Goal: Check status

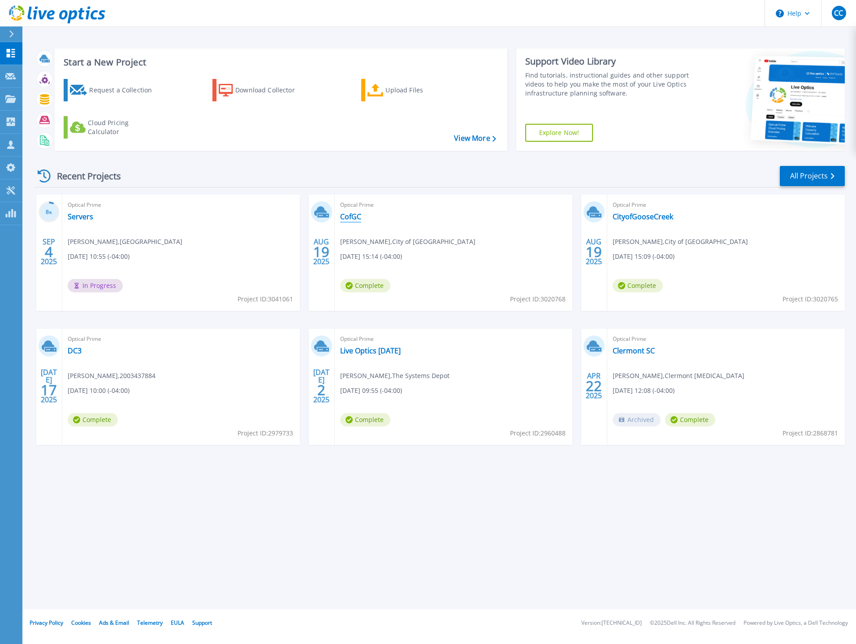
click at [351, 217] on link "CofGC" at bounding box center [350, 216] width 21 height 9
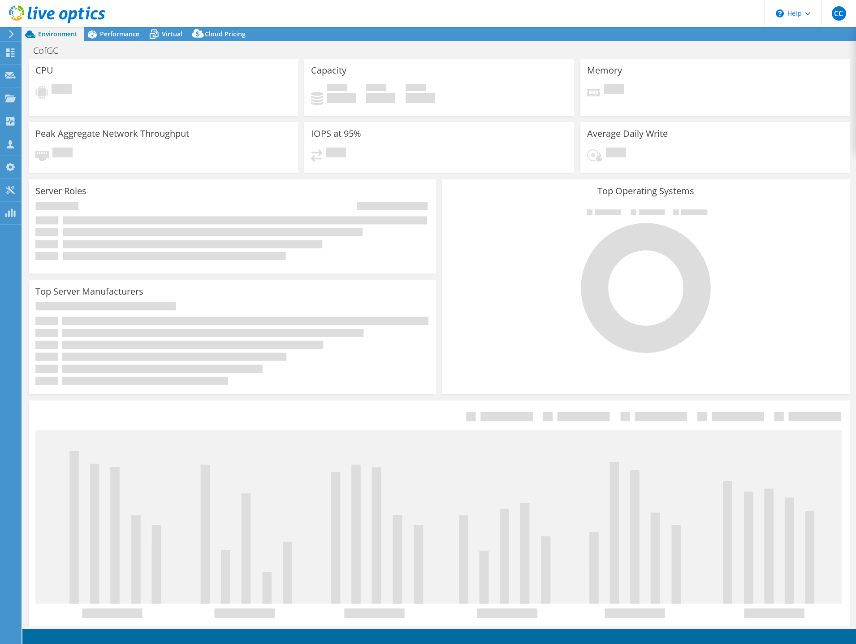
select select "USD"
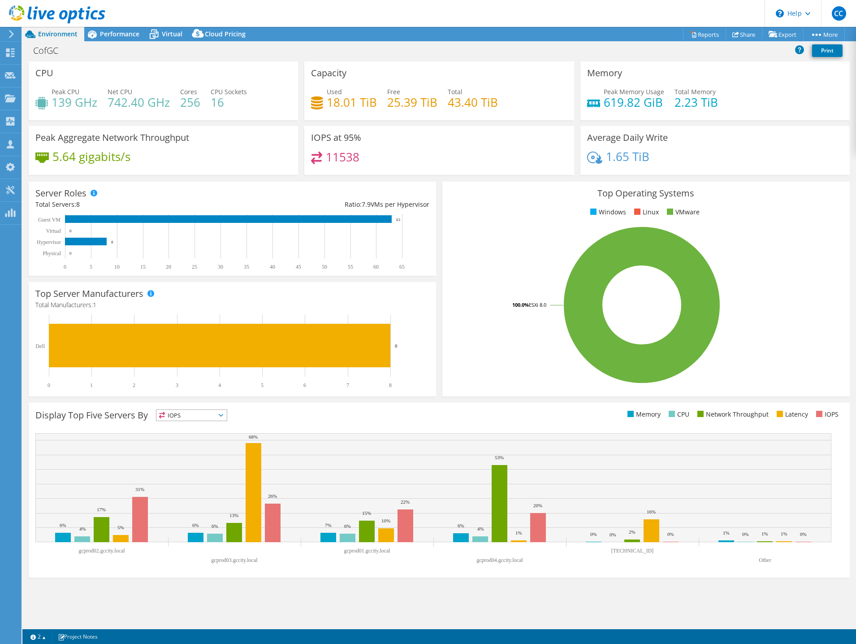
click at [677, 56] on div "CofGC Print" at bounding box center [439, 50] width 834 height 17
click at [575, 52] on div "CofGC Print" at bounding box center [439, 50] width 834 height 17
click at [126, 35] on span "Performance" at bounding box center [119, 34] width 39 height 9
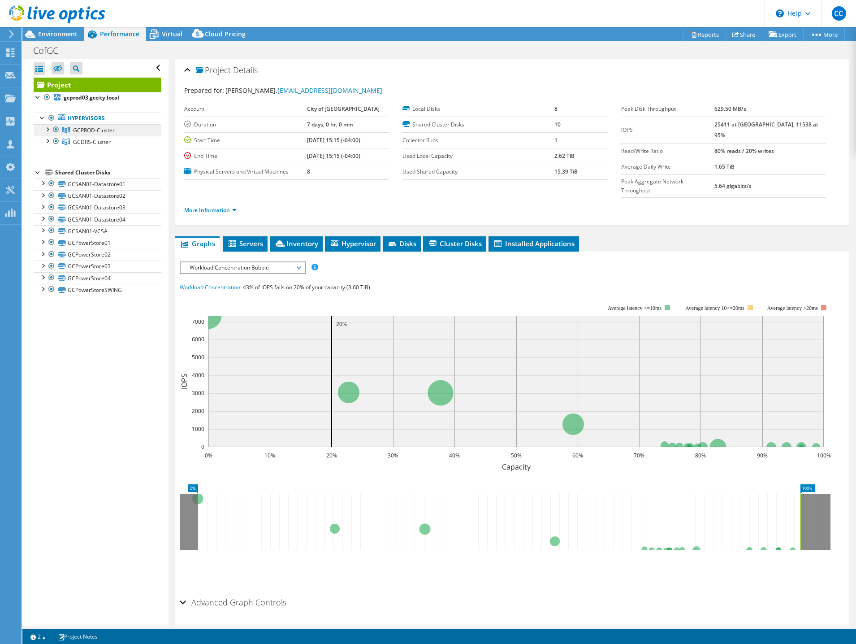
click at [96, 128] on span "GCPROD-Cluster" at bounding box center [94, 130] width 42 height 8
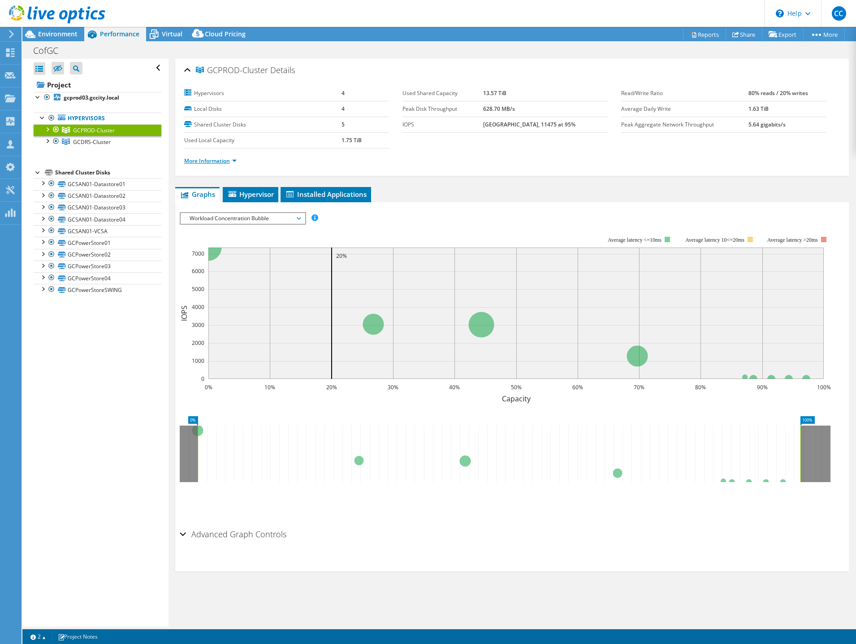
click at [225, 161] on link "More Information" at bounding box center [210, 161] width 52 height 8
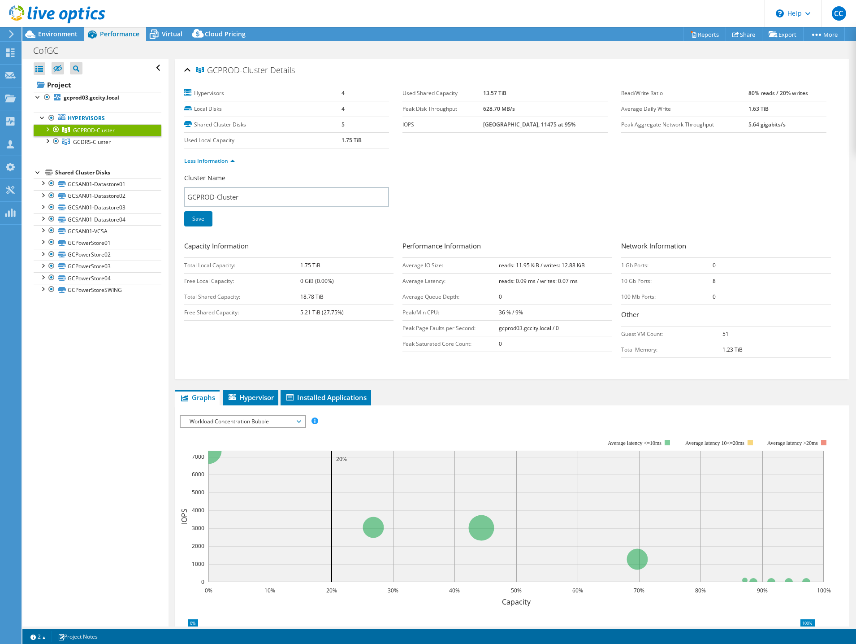
click at [49, 131] on div at bounding box center [47, 128] width 9 height 9
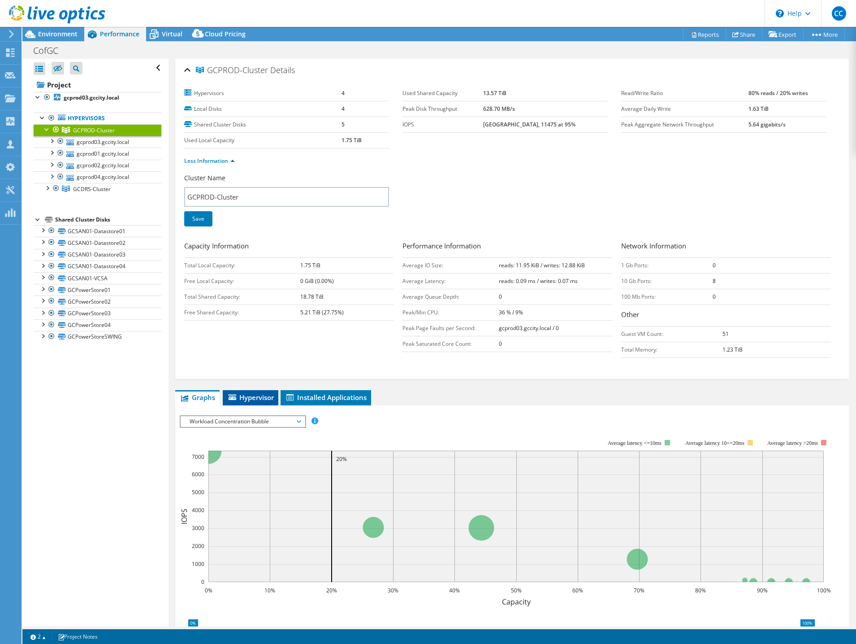
click at [256, 393] on li "Hypervisor" at bounding box center [251, 397] width 56 height 15
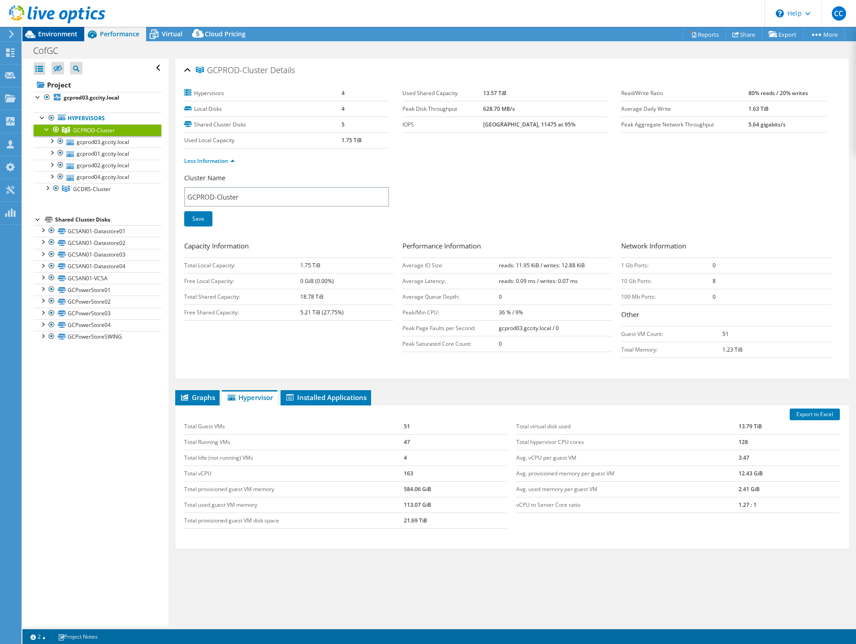
click at [61, 32] on span "Environment" at bounding box center [57, 34] width 39 height 9
